Goal: Transaction & Acquisition: Purchase product/service

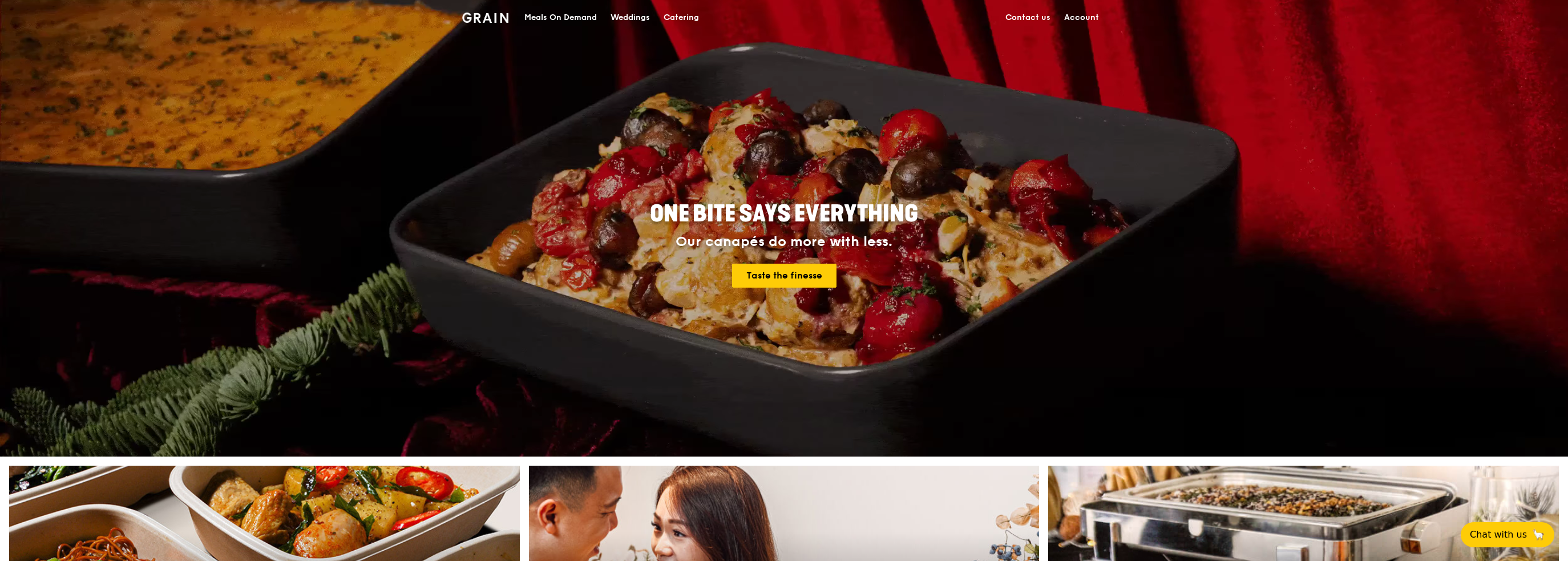
click at [549, 18] on div "Meals On Demand" at bounding box center [560, 17] width 72 height 34
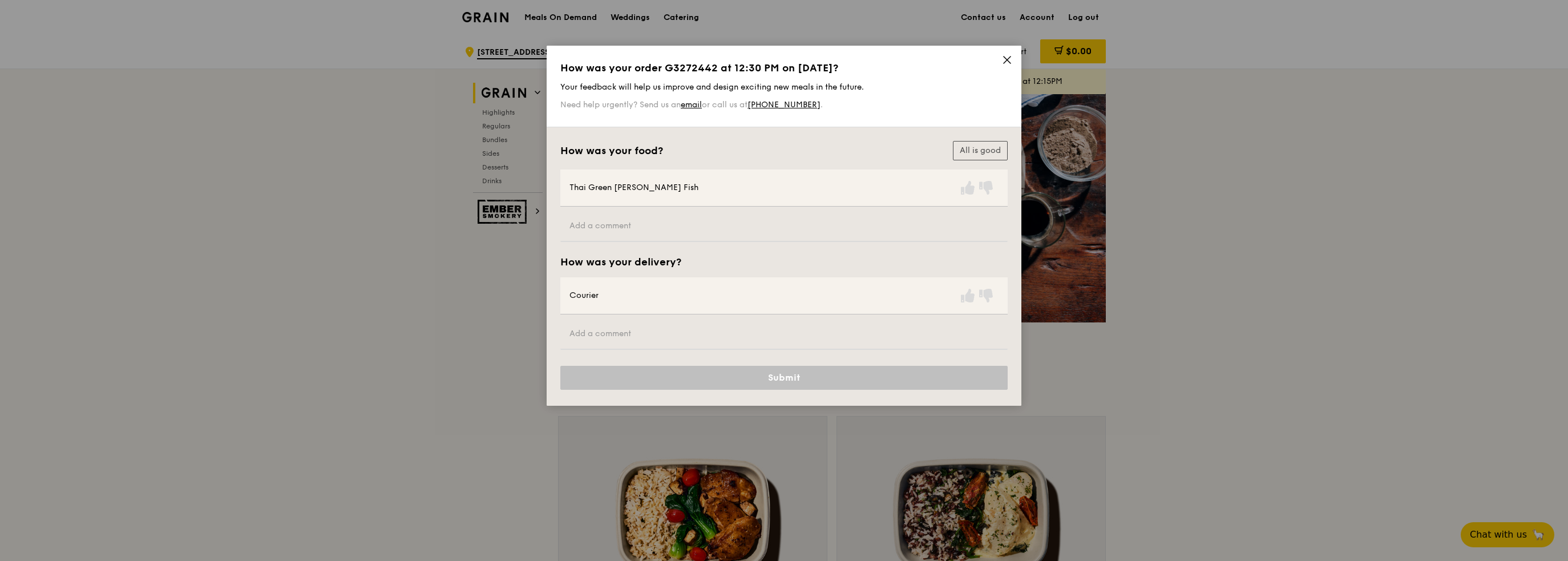
click at [1012, 60] on icon at bounding box center [1008, 60] width 11 height 11
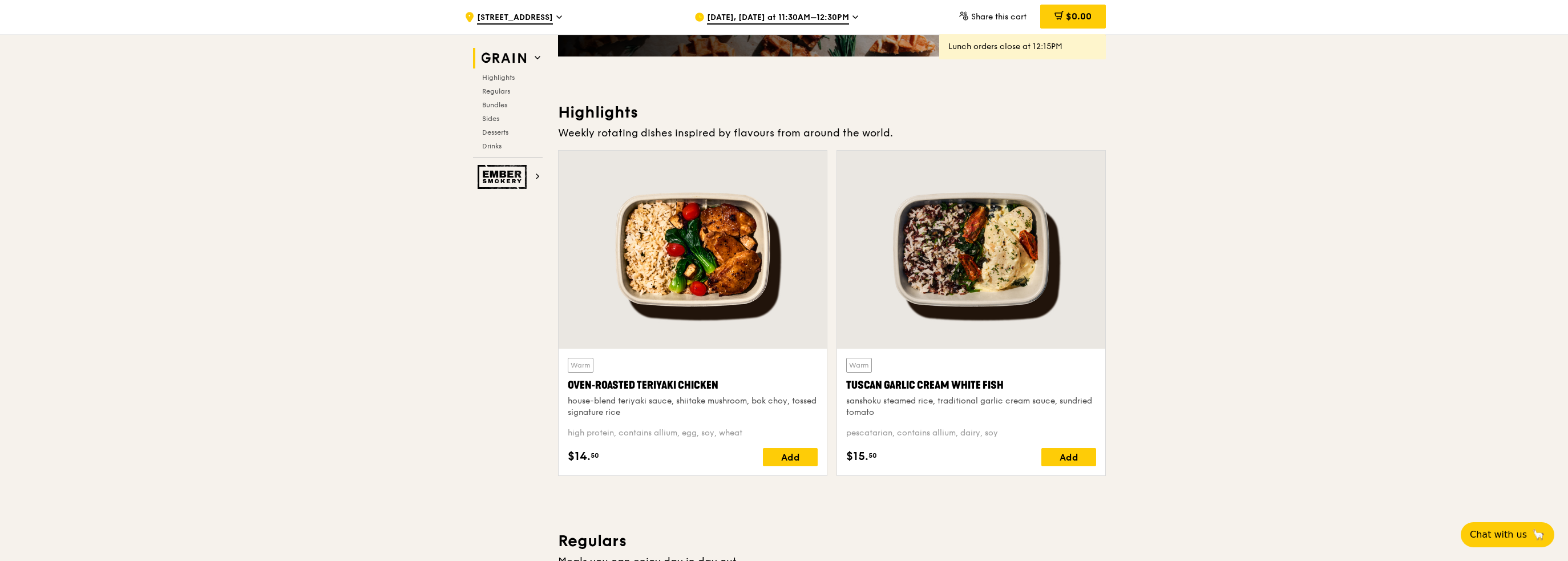
scroll to position [285, 0]
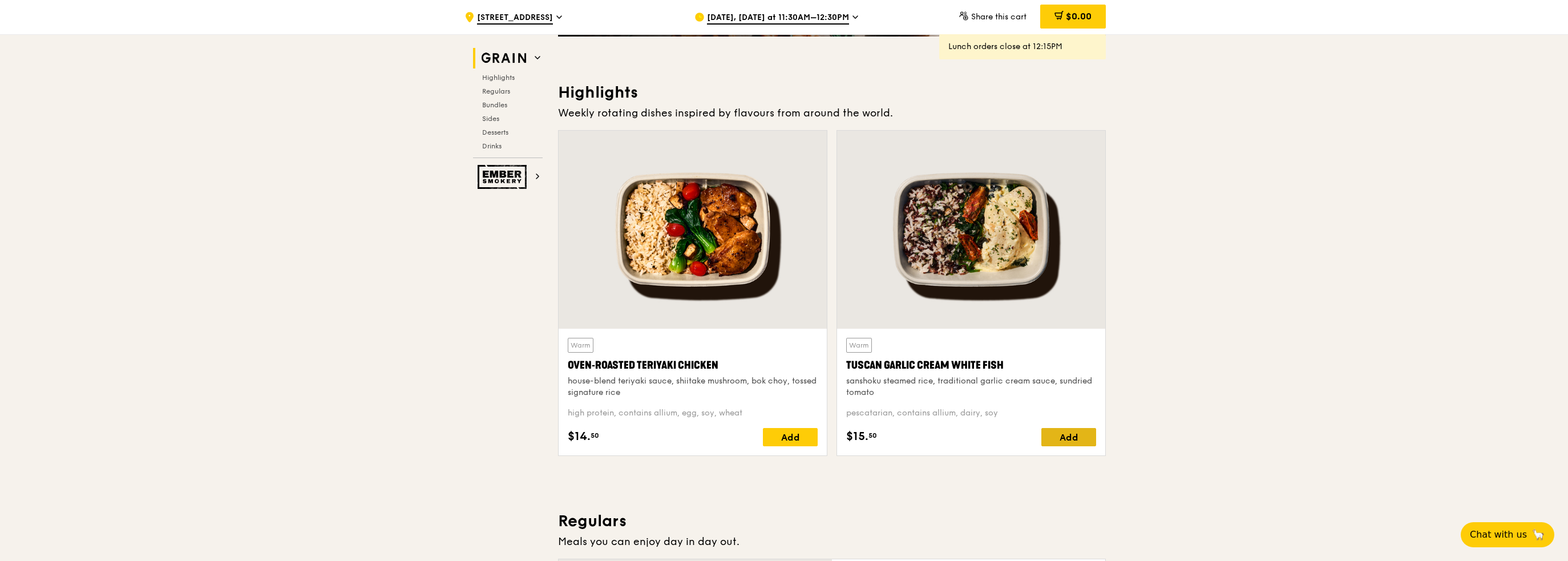
click at [1050, 436] on div "Add" at bounding box center [1069, 437] width 55 height 18
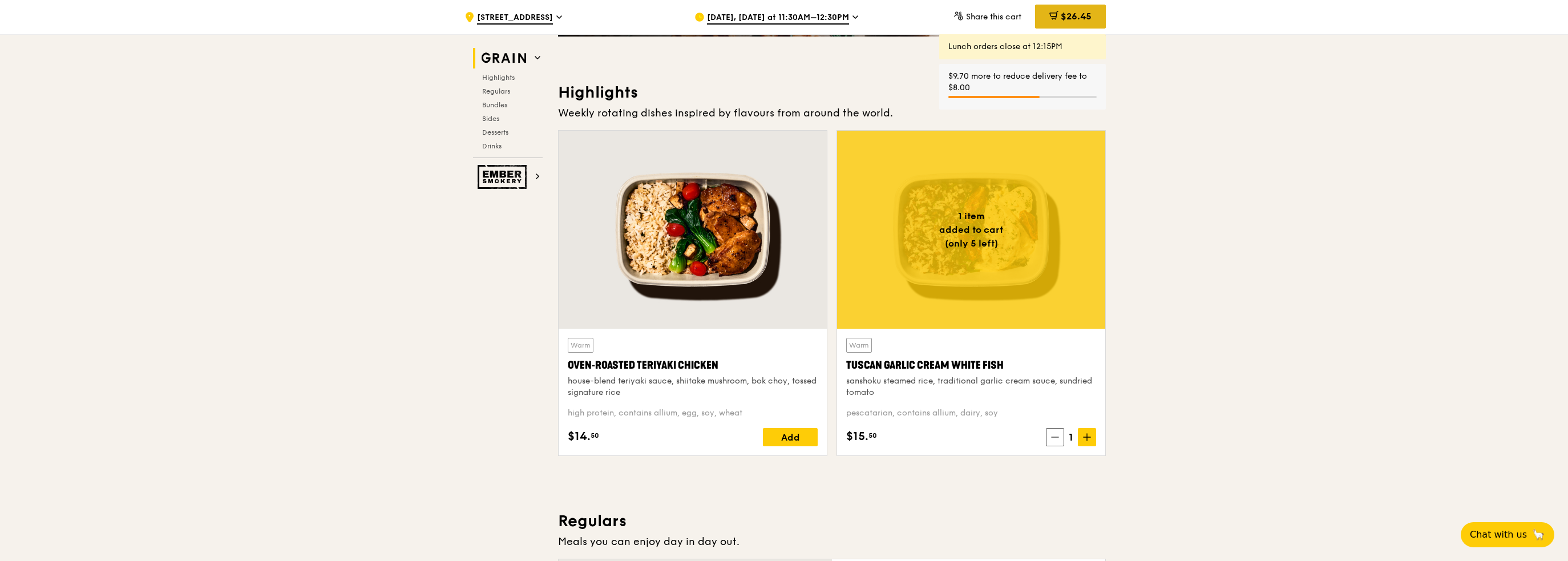
click at [1088, 15] on span "$26.45" at bounding box center [1076, 16] width 31 height 11
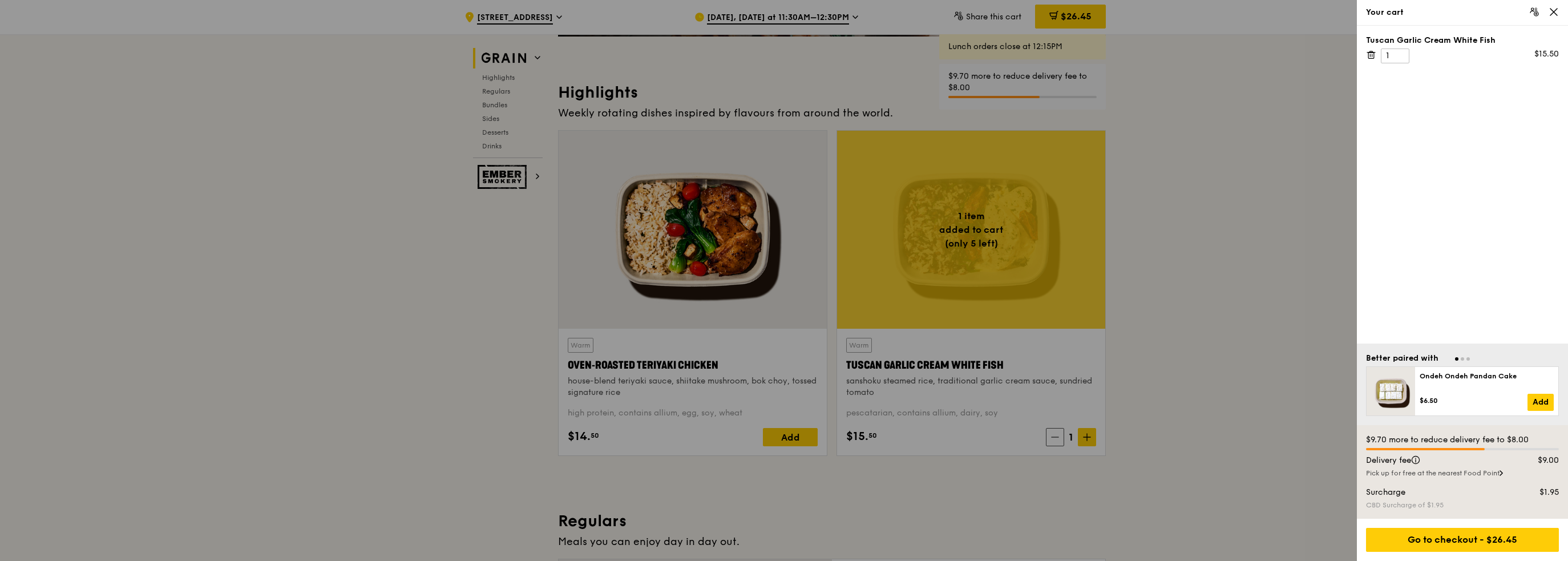
click at [1124, 122] on div at bounding box center [784, 280] width 1568 height 561
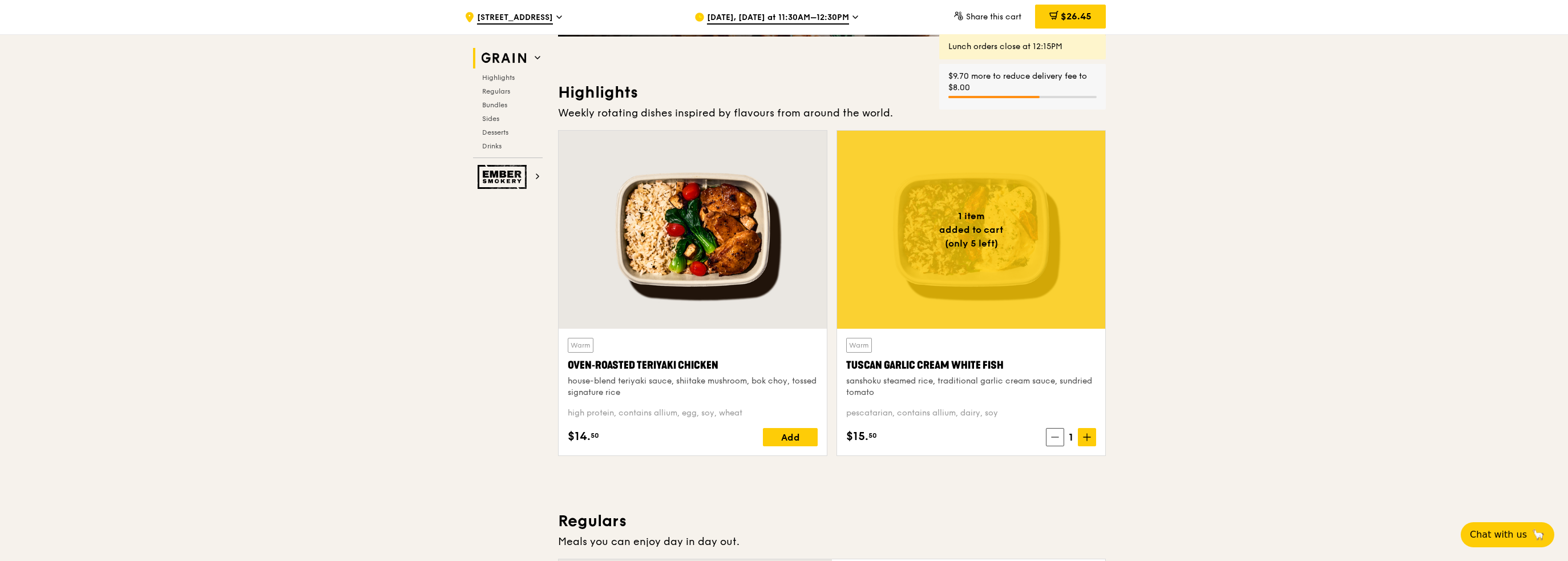
click at [820, 14] on span "[DATE], [DATE] at 11:30AM–12:30PM" at bounding box center [778, 18] width 142 height 13
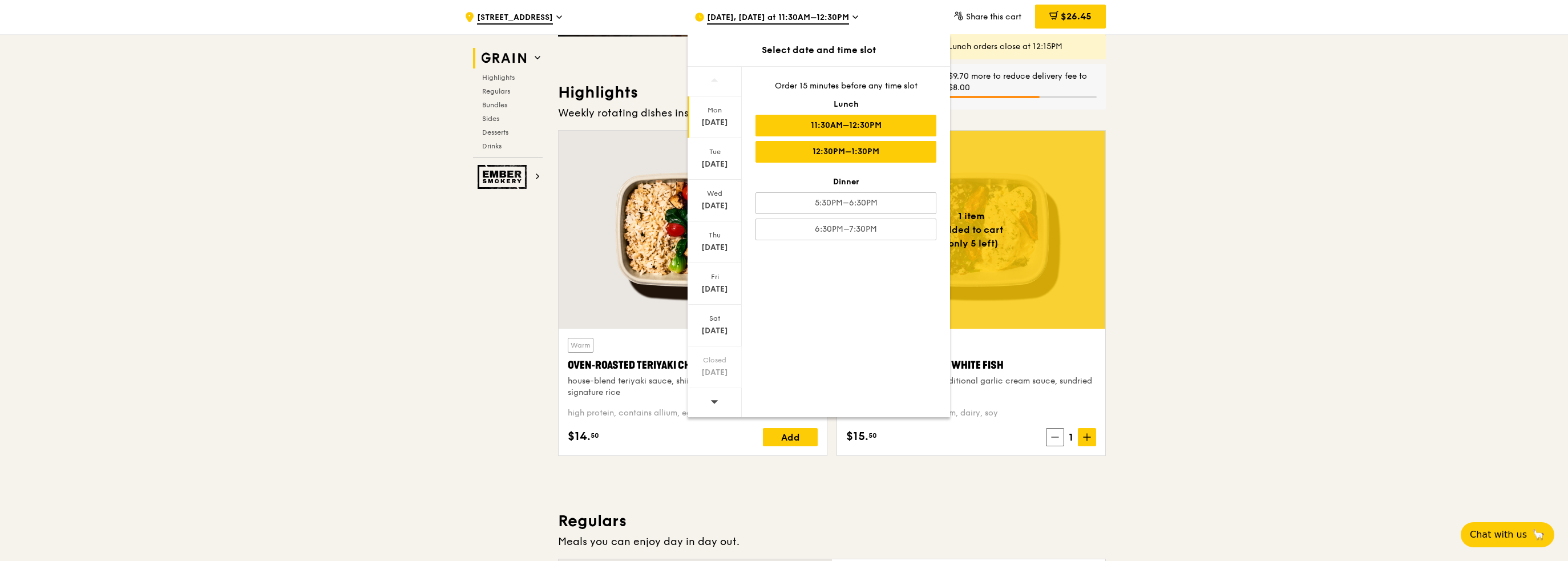
click at [805, 142] on div "12:30PM–1:30PM" at bounding box center [846, 151] width 181 height 22
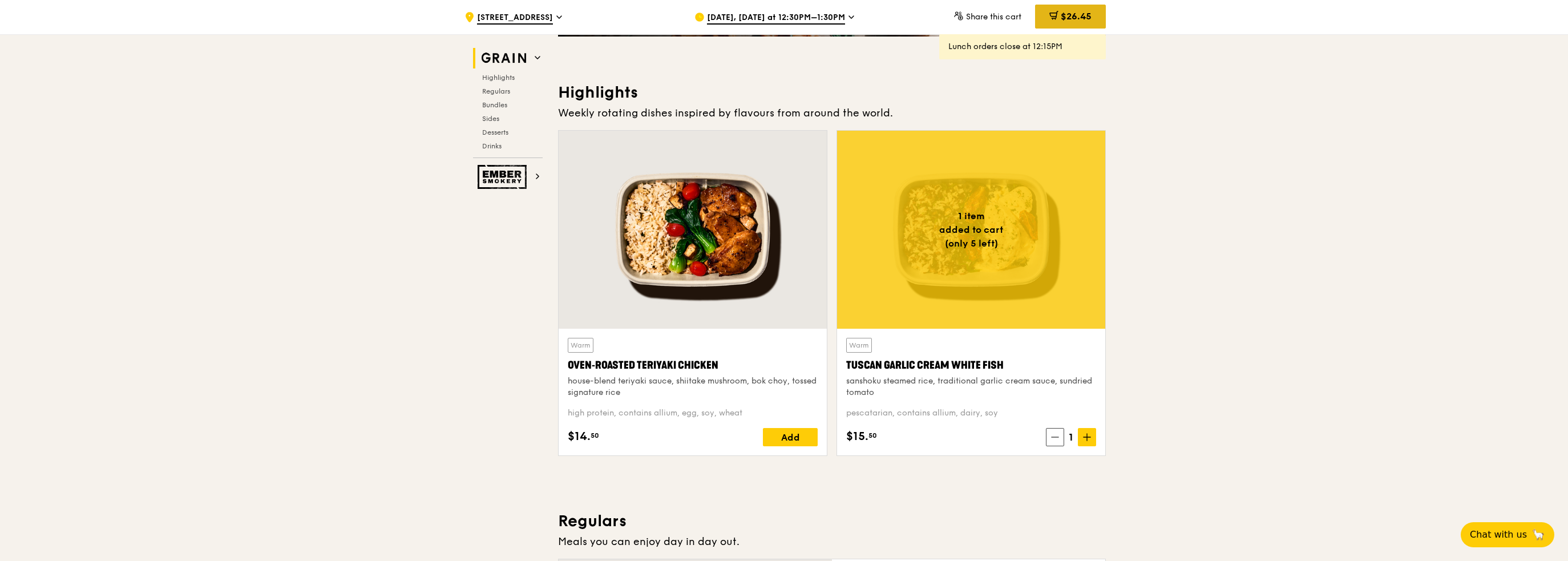
click at [1078, 17] on span "$26.45" at bounding box center [1076, 16] width 31 height 11
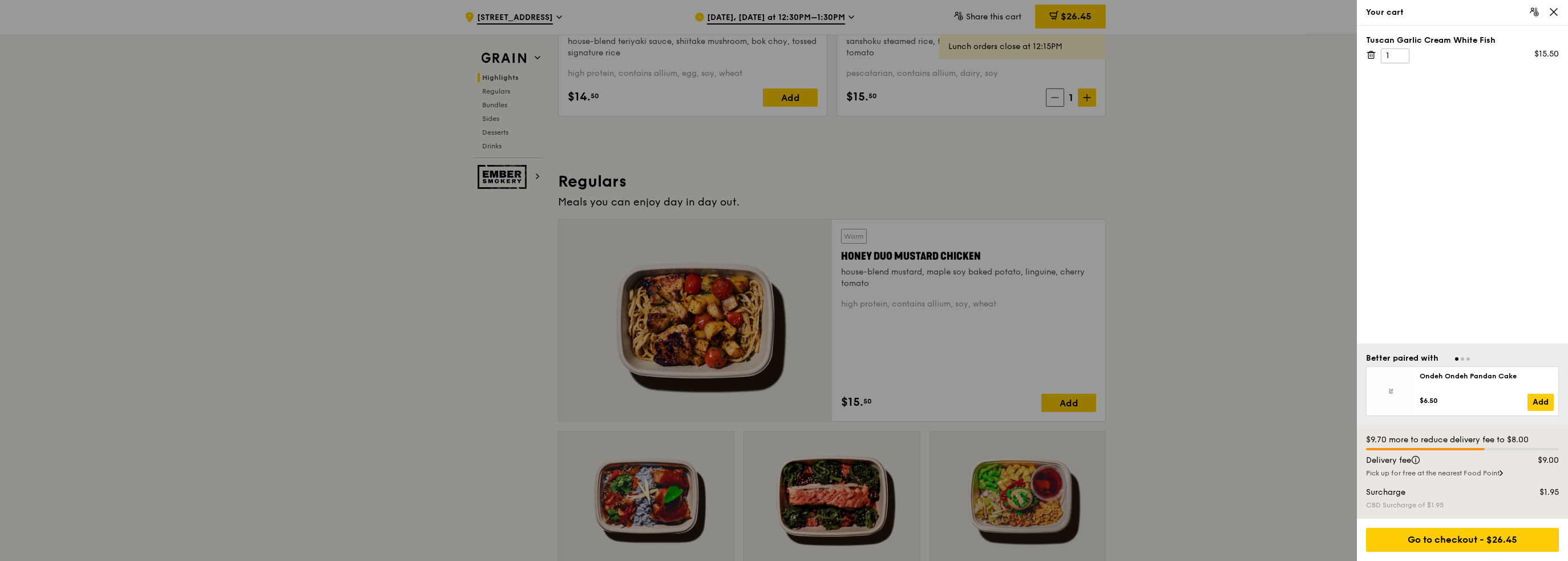
scroll to position [799, 0]
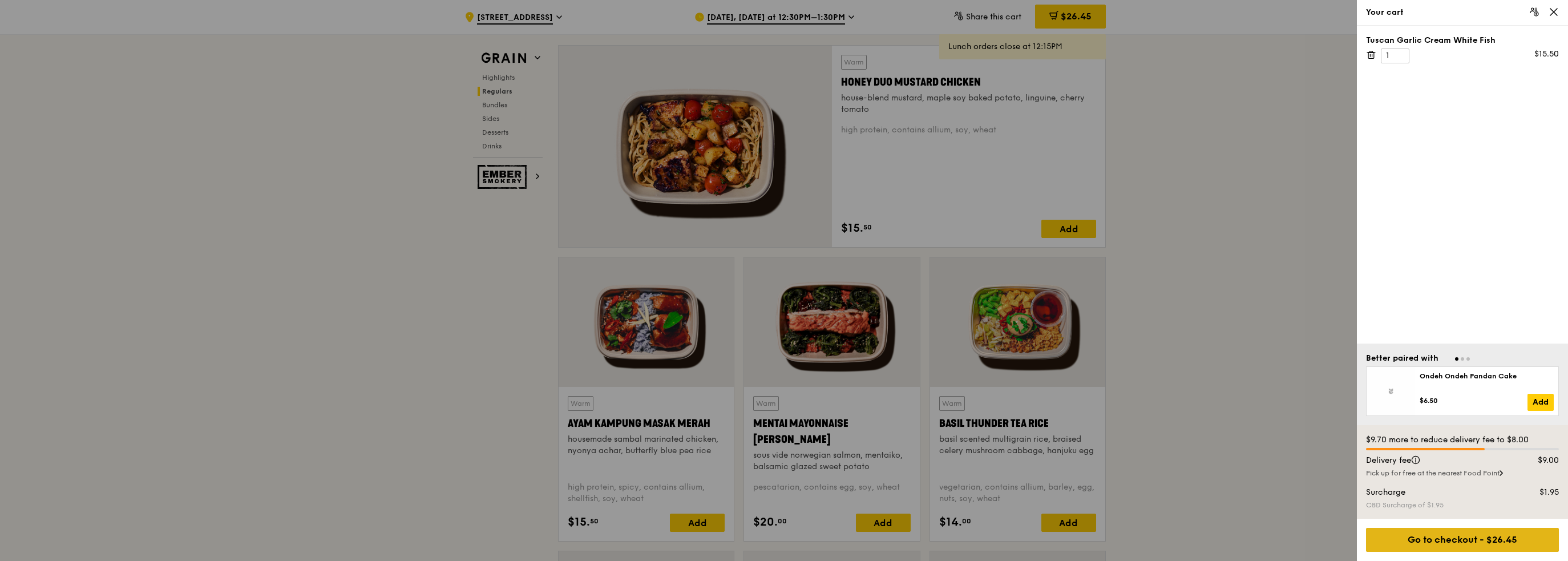
click at [1444, 542] on div "Go to checkout - $26.45" at bounding box center [1463, 540] width 193 height 24
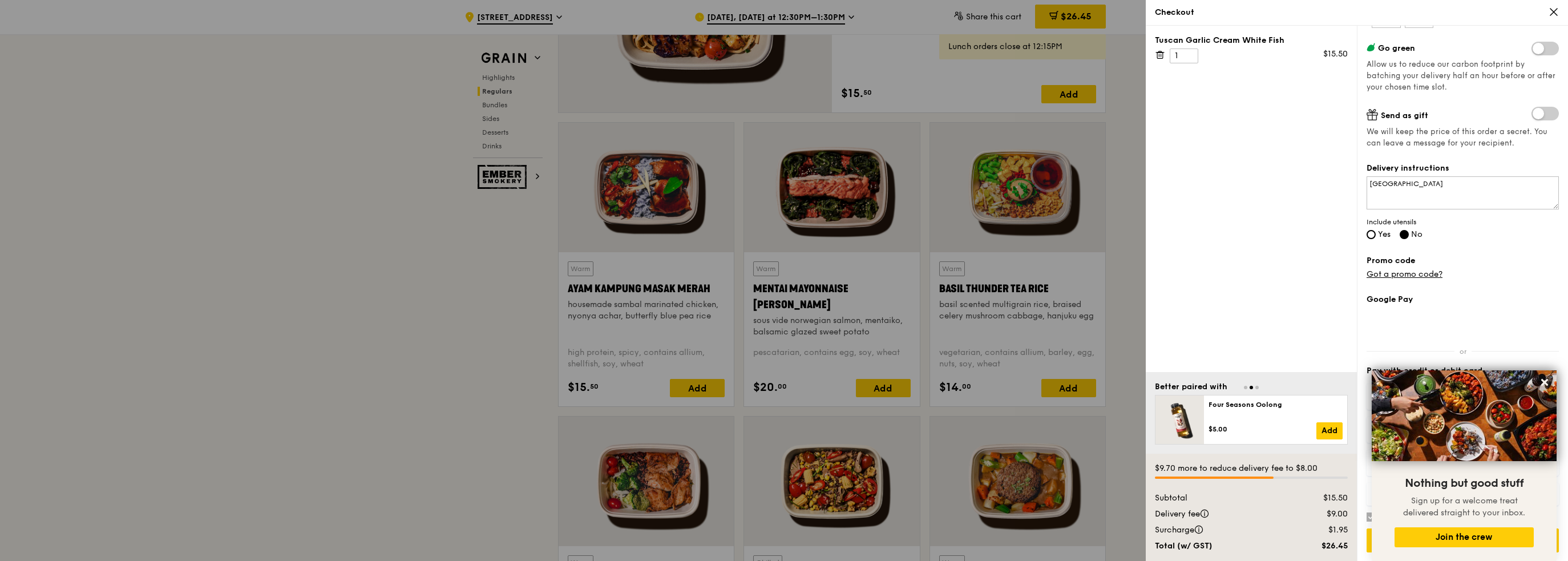
scroll to position [1085, 0]
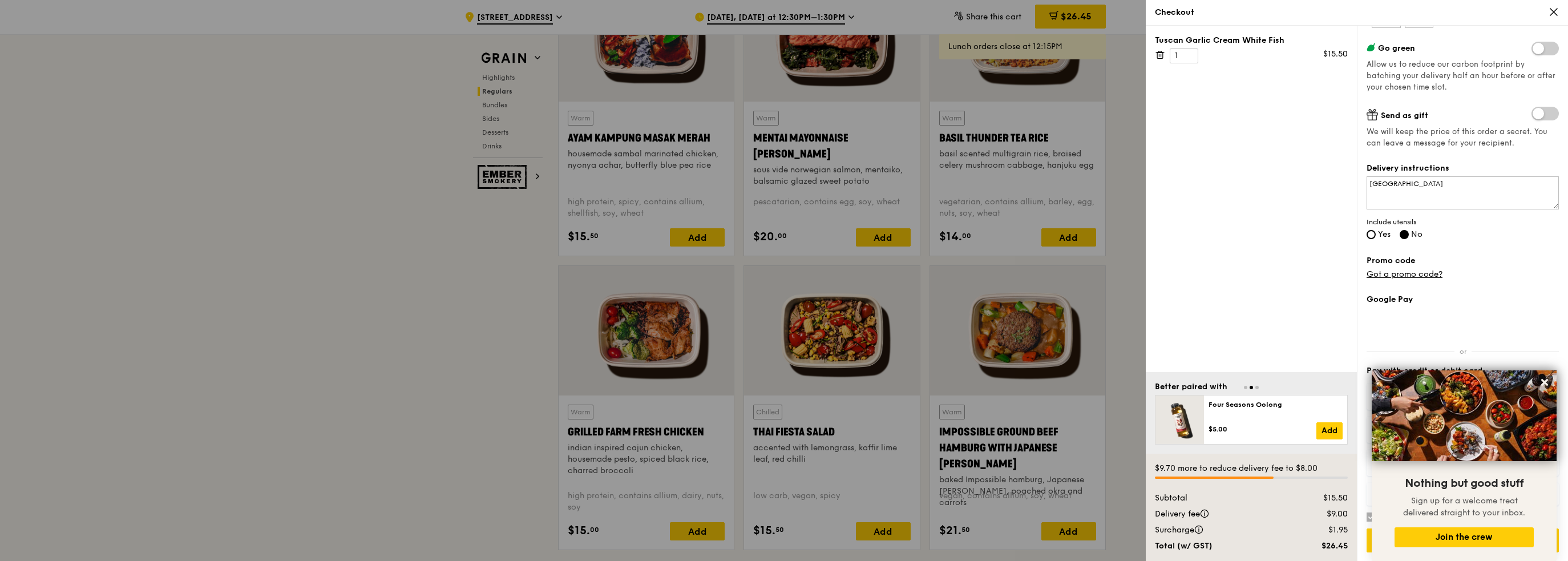
click at [1311, 294] on div "Tuscan Garlic Cream White Fish 1 $15.50" at bounding box center [1252, 199] width 211 height 347
click at [1543, 382] on icon at bounding box center [1544, 382] width 7 height 7
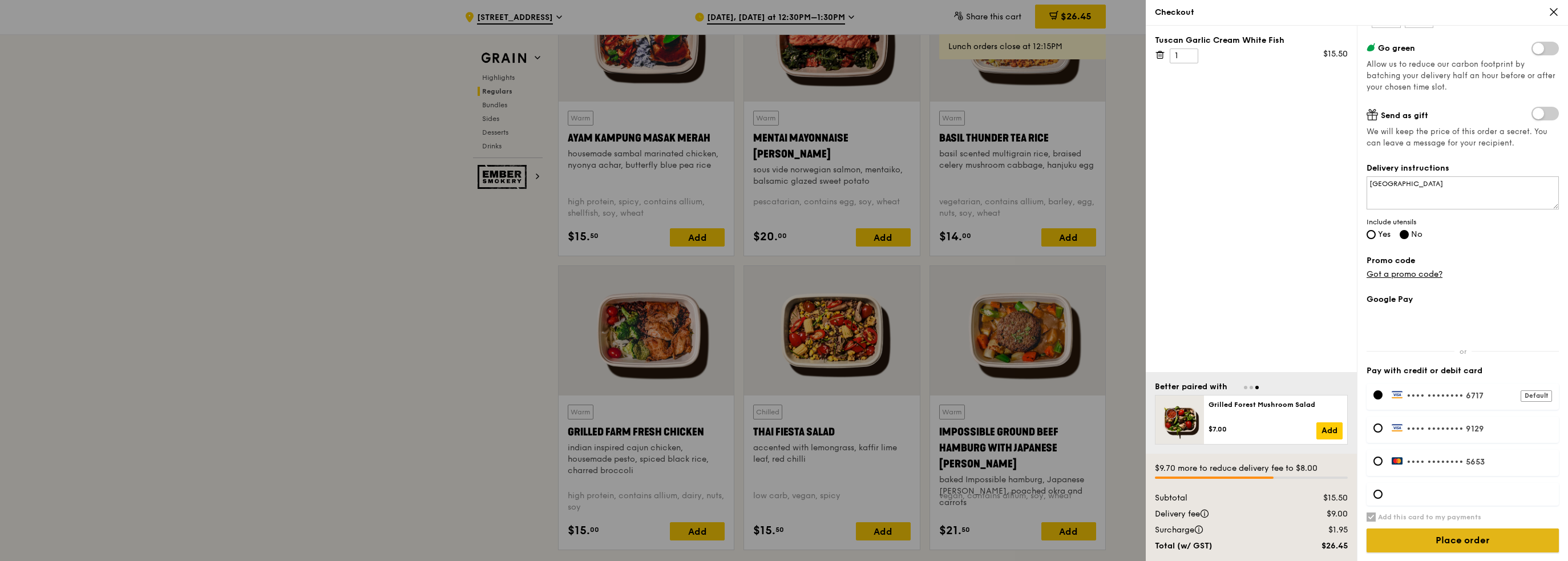
click at [1509, 544] on input "Place order" at bounding box center [1462, 540] width 192 height 24
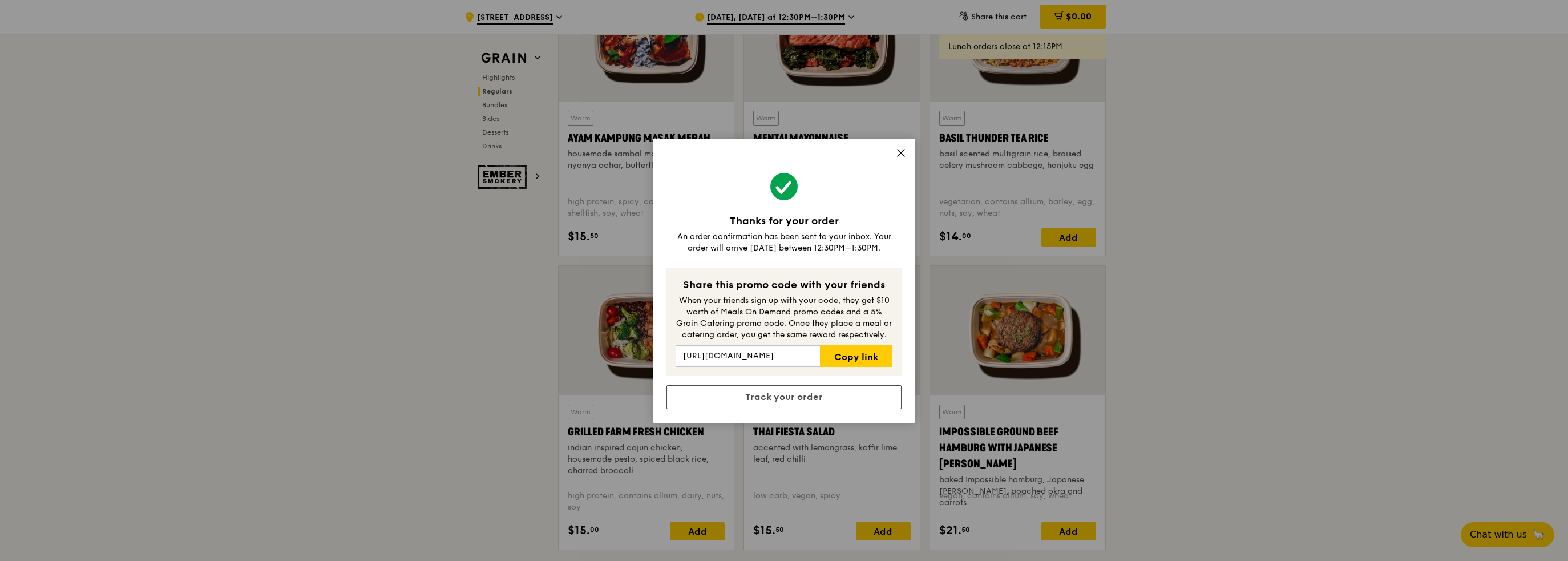
click at [901, 153] on icon at bounding box center [901, 153] width 7 height 7
